Goal: Information Seeking & Learning: Learn about a topic

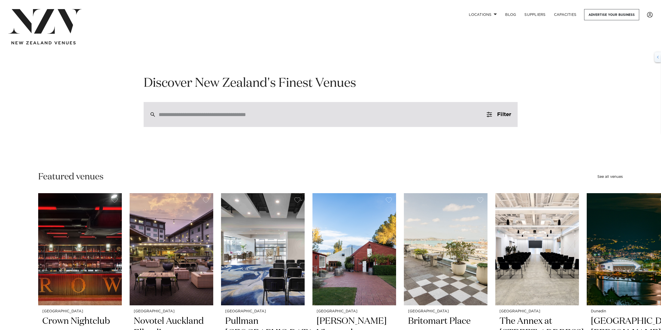
click at [291, 121] on div at bounding box center [331, 114] width 374 height 25
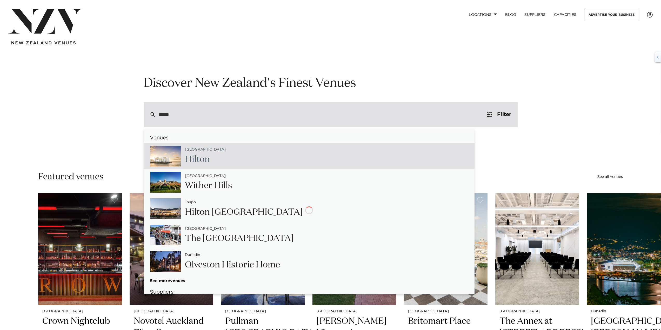
type input "******"
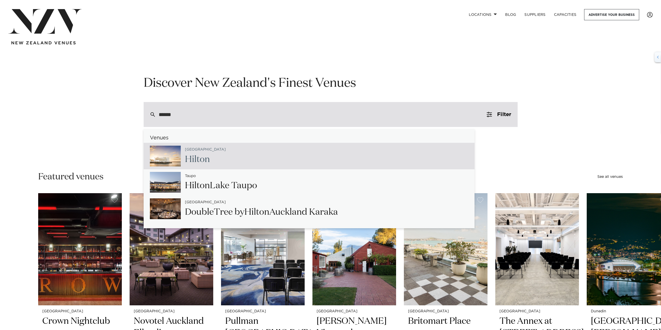
click at [207, 155] on h2 "Hilton" at bounding box center [205, 160] width 41 height 12
type input "**********"
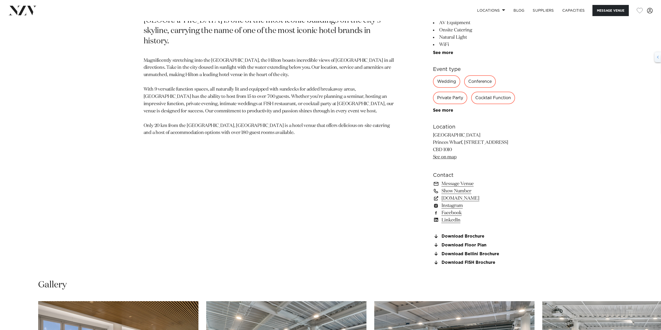
scroll to position [390, 0]
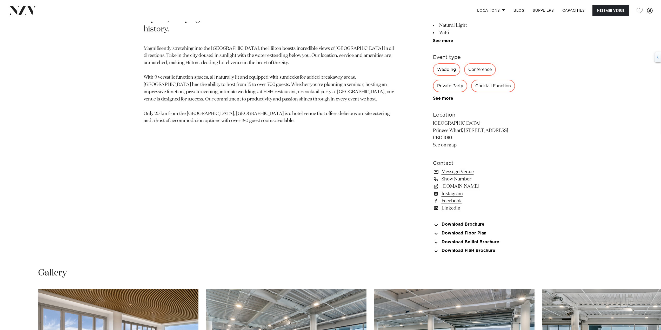
click at [461, 181] on link "Show Number" at bounding box center [475, 179] width 85 height 7
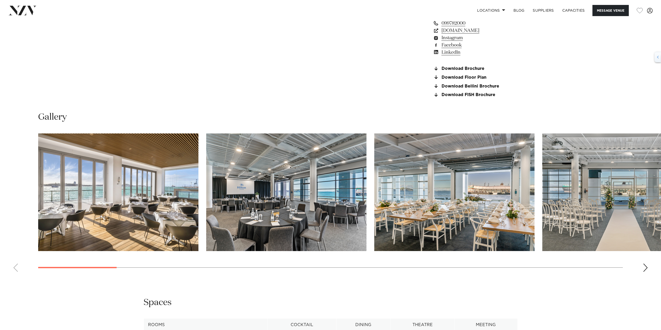
scroll to position [468, 0]
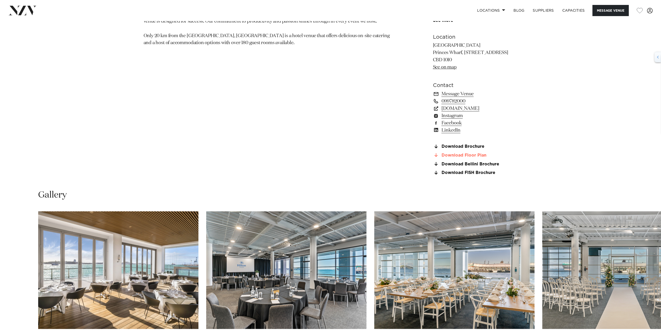
click at [460, 155] on link "Download Floor Plan" at bounding box center [475, 155] width 85 height 5
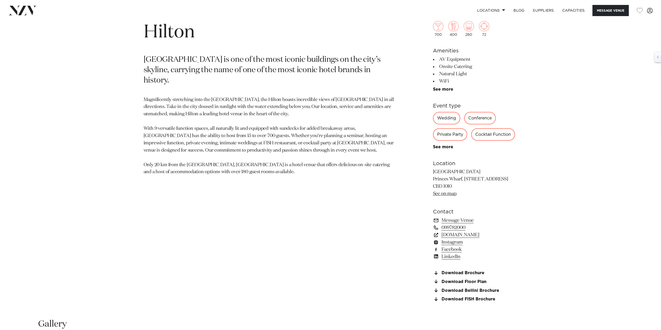
scroll to position [364, 0]
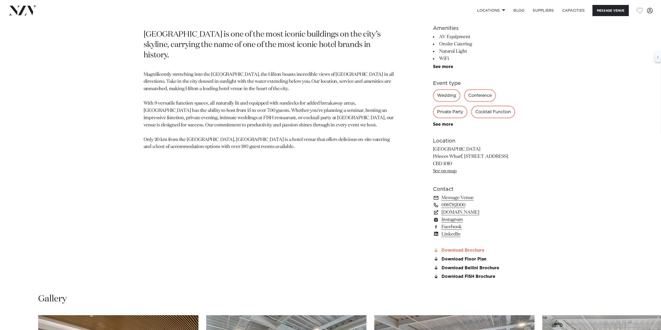
click at [461, 250] on link "Download Brochure" at bounding box center [475, 250] width 85 height 5
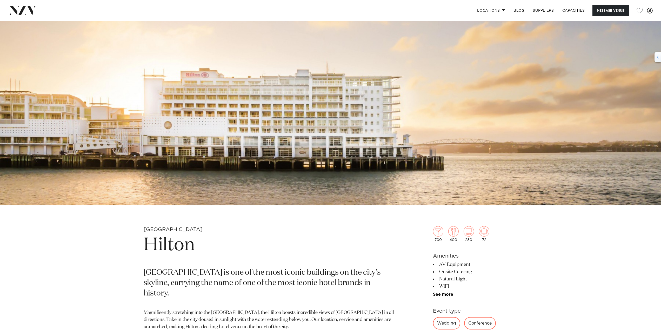
scroll to position [0, 0]
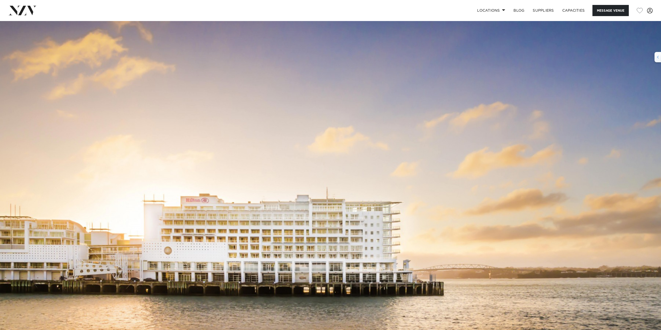
click at [3, 2] on nav "Locations Auckland Wellington Christchurch Queenstown Hamilton Northland Bay of…" at bounding box center [330, 10] width 661 height 21
click at [36, 12] on img at bounding box center [22, 10] width 28 height 9
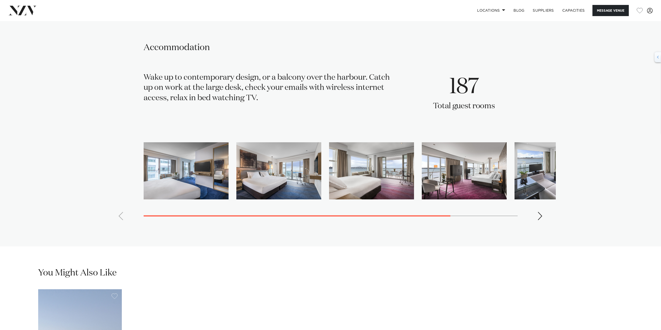
scroll to position [831, 0]
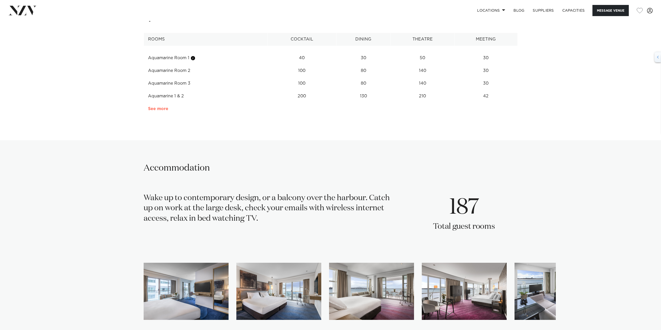
click at [157, 111] on link "See more" at bounding box center [168, 109] width 41 height 4
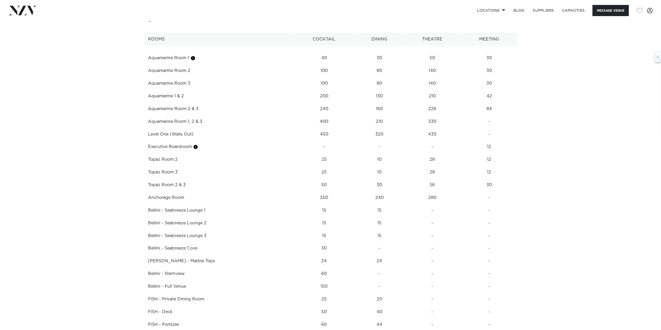
drag, startPoint x: 279, startPoint y: 223, endPoint x: 274, endPoint y: 178, distance: 44.7
click at [274, 178] on tbody "Aquamarine Room 1 40 30 50 30 Aquamarine Room 2 100 80 140 30 Aquamarine Room 3…" at bounding box center [331, 214] width 374 height 336
click at [540, 163] on div "**********" at bounding box center [331, 196] width 442 height 371
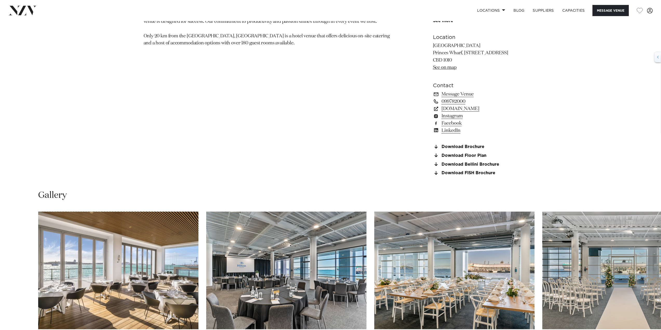
scroll to position [468, 0]
click at [454, 102] on link "099782000" at bounding box center [475, 101] width 85 height 7
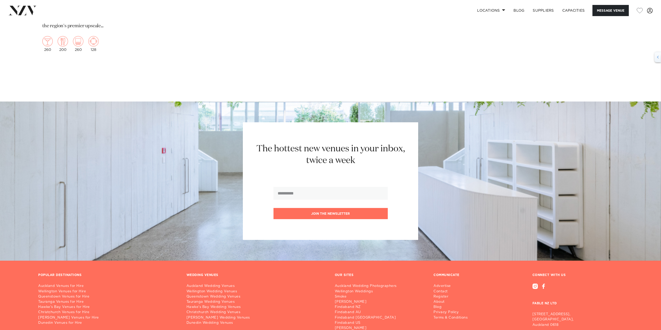
scroll to position [1714, 0]
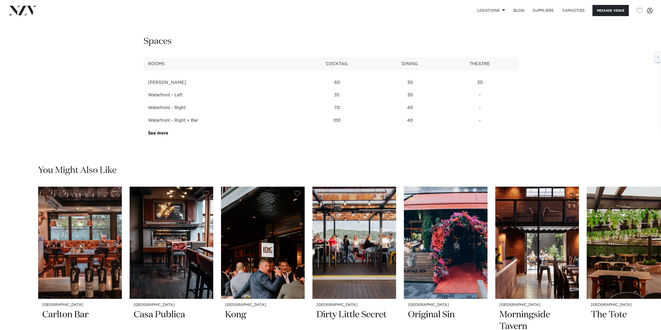
scroll to position [805, 0]
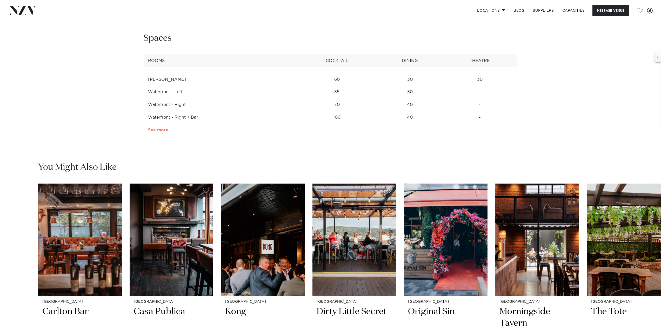
click at [152, 129] on link "See more" at bounding box center [168, 130] width 41 height 4
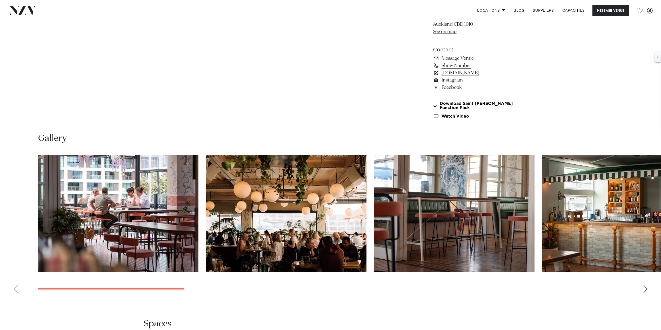
scroll to position [545, 0]
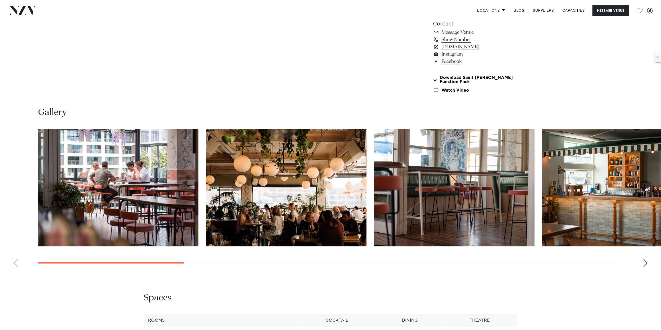
click at [179, 161] on img "1 / 14" at bounding box center [118, 188] width 160 height 118
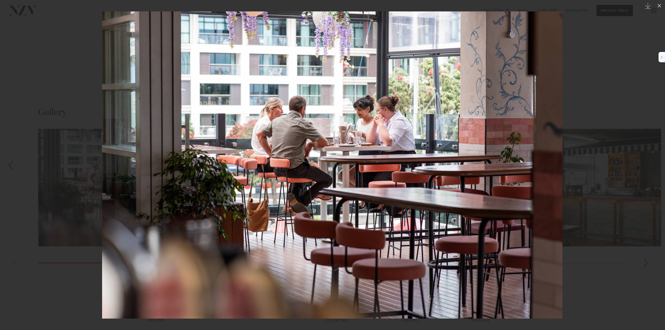
click at [468, 165] on img at bounding box center [332, 164] width 460 height 307
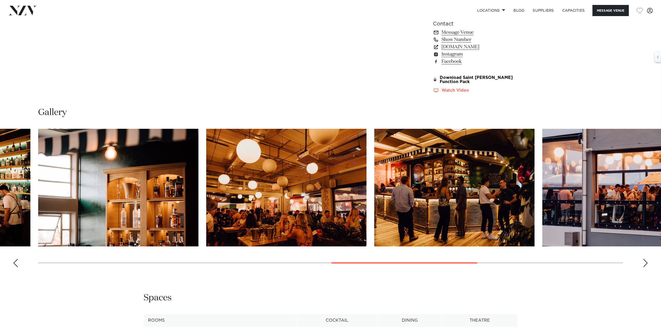
click at [461, 90] on link "Watch Video" at bounding box center [475, 90] width 85 height 4
click at [463, 78] on link "Download Saint Alice Function Pack" at bounding box center [475, 80] width 85 height 9
